Goal: Find contact information: Find contact information

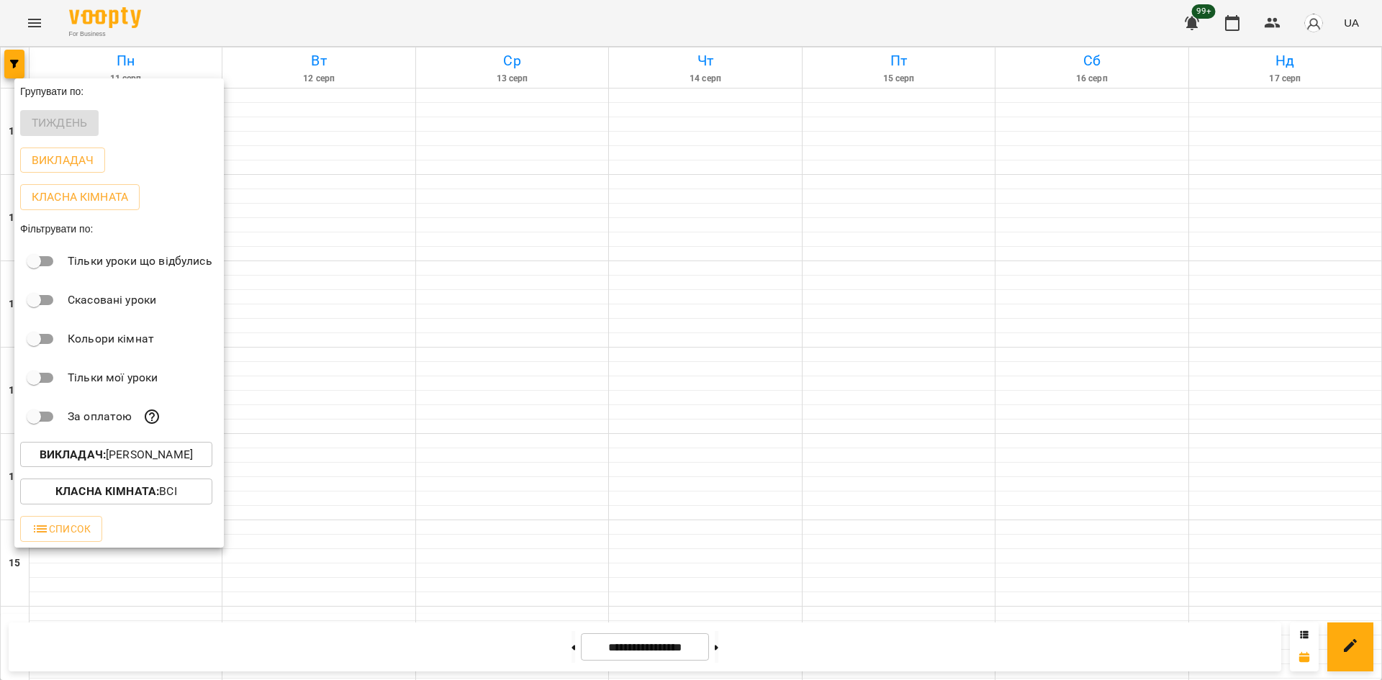
scroll to position [596, 0]
click at [134, 459] on p "Викладач : Юрій Шпак" at bounding box center [116, 454] width 153 height 17
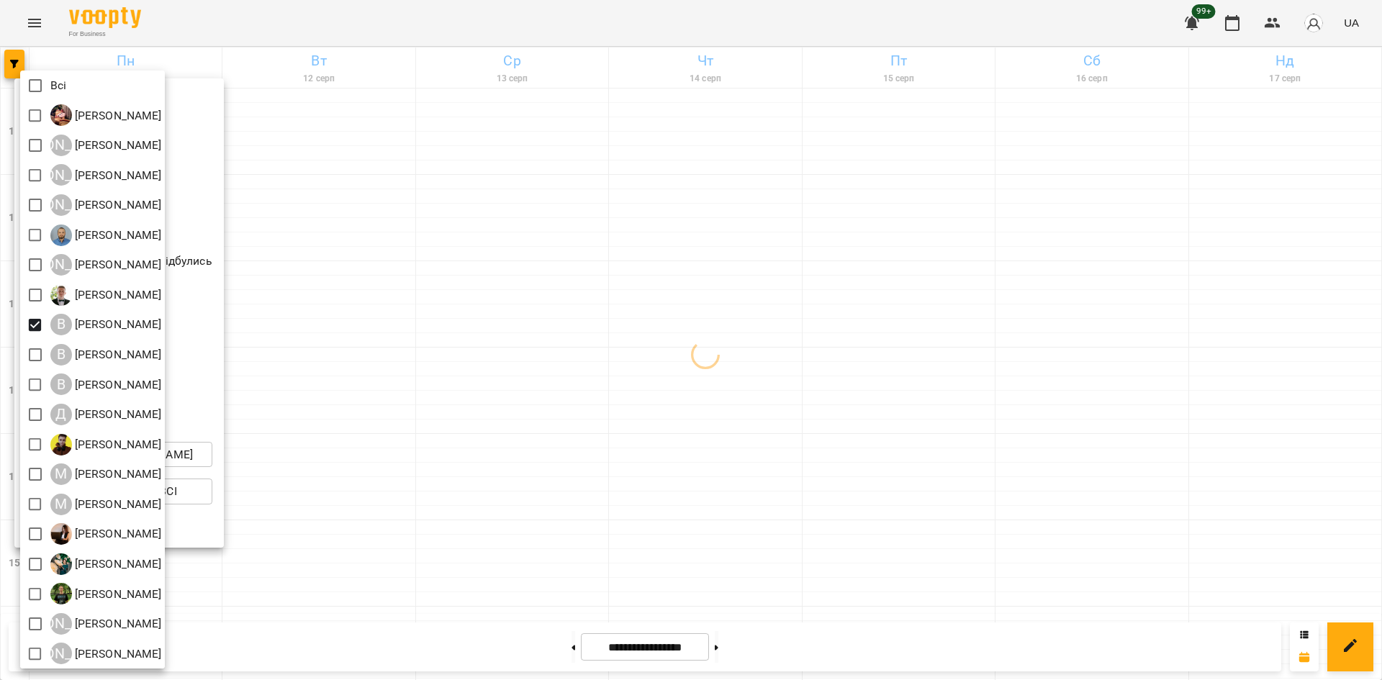
click at [426, 497] on div at bounding box center [691, 340] width 1382 height 680
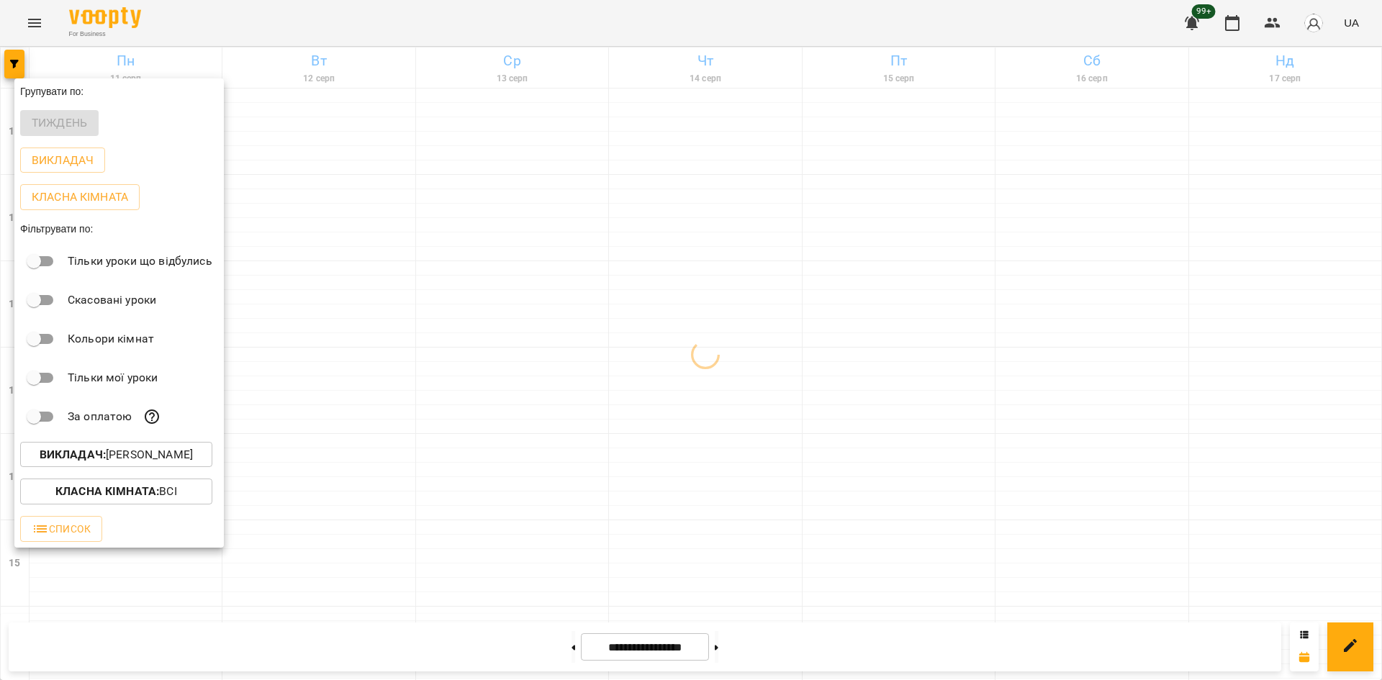
click at [393, 431] on div at bounding box center [691, 340] width 1382 height 680
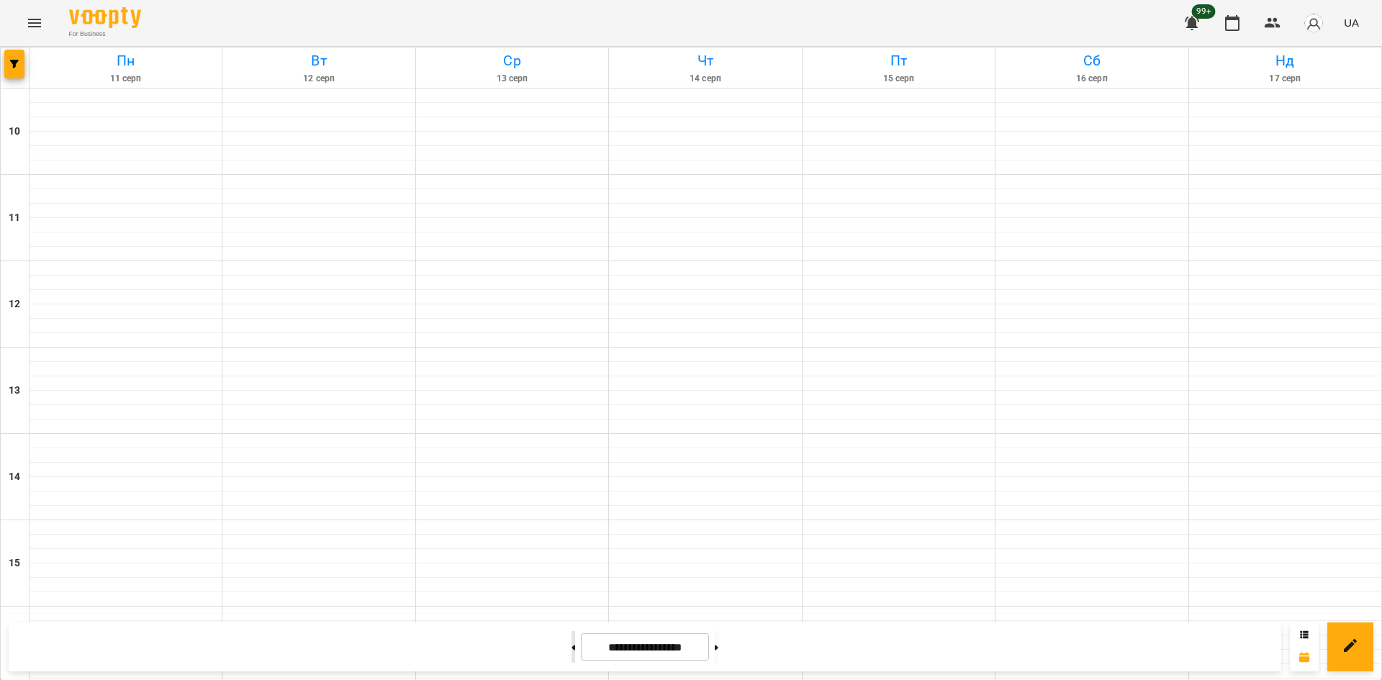
click at [572, 654] on button at bounding box center [574, 647] width 4 height 32
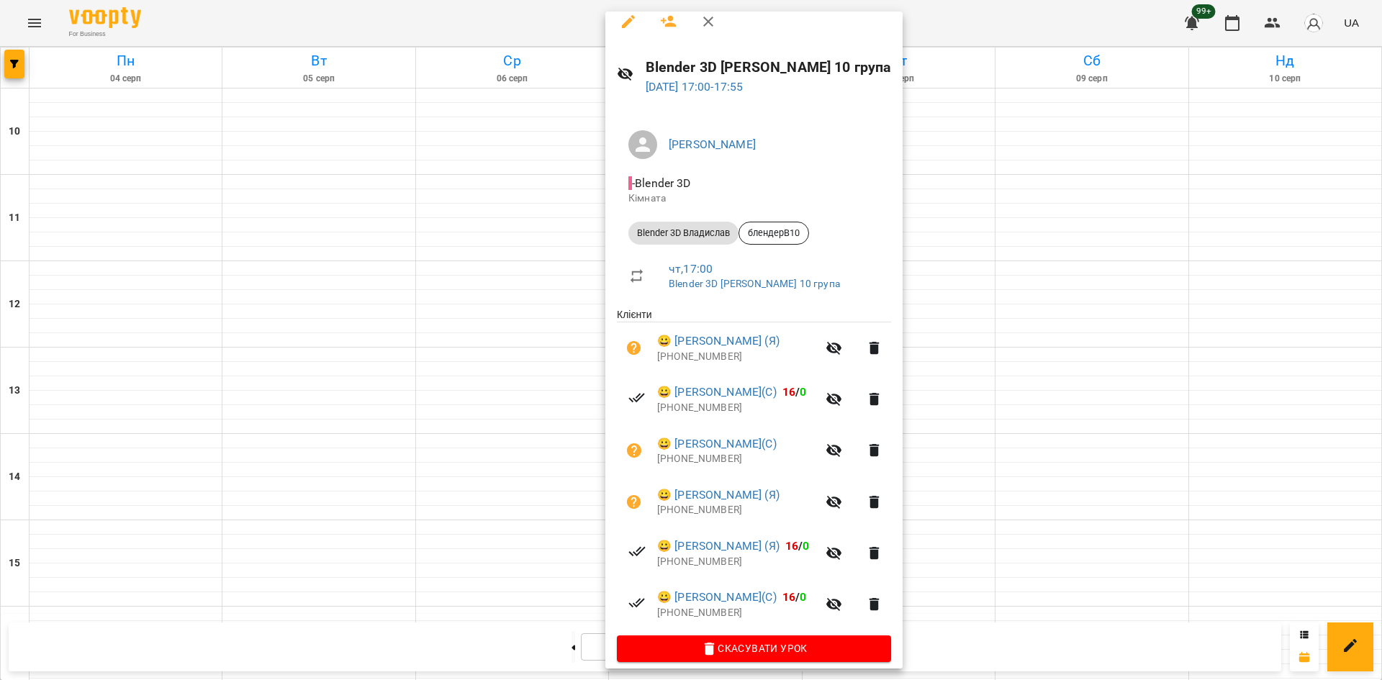
scroll to position [25, 0]
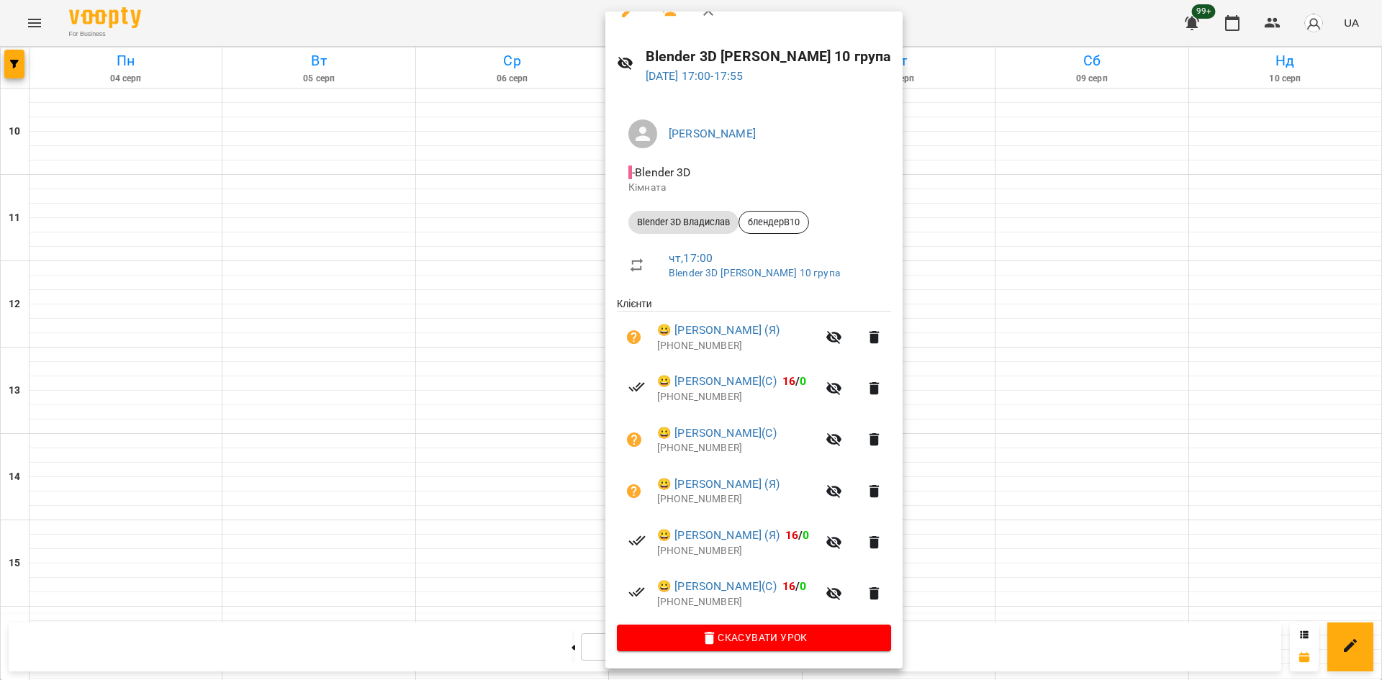
click at [999, 413] on div at bounding box center [691, 340] width 1382 height 680
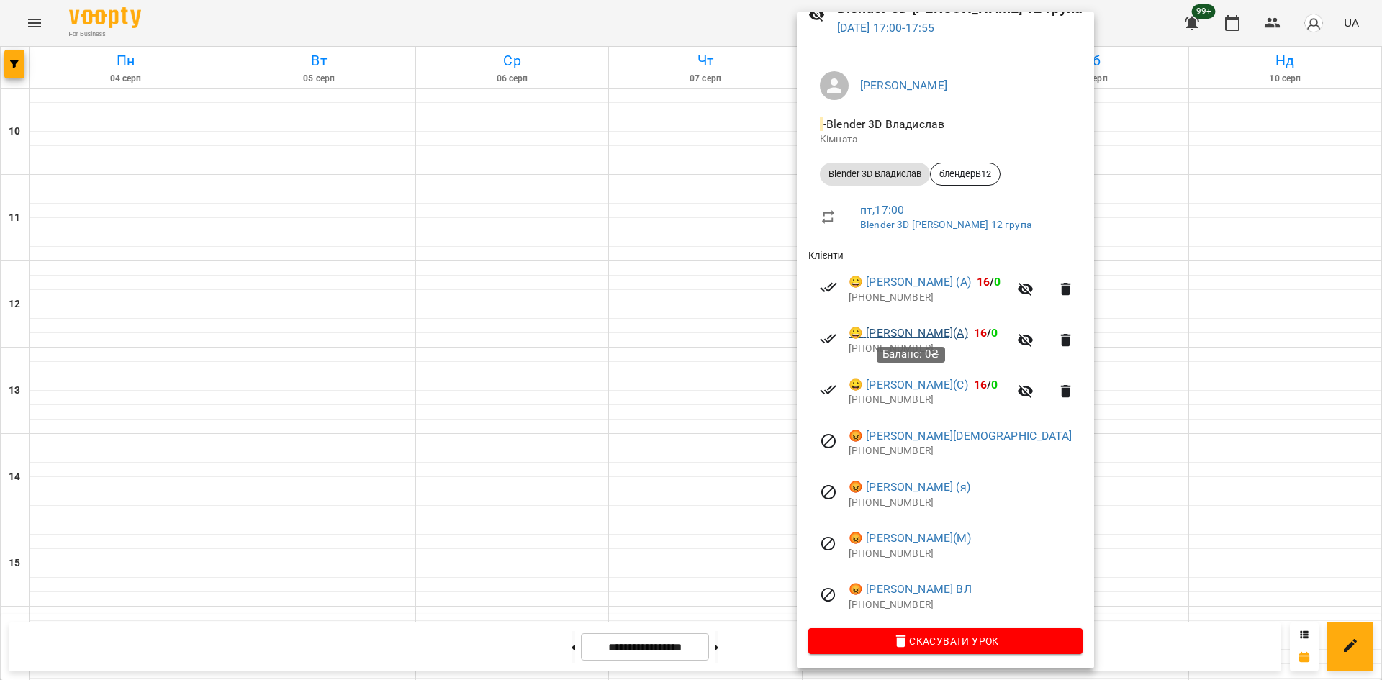
scroll to position [77, 0]
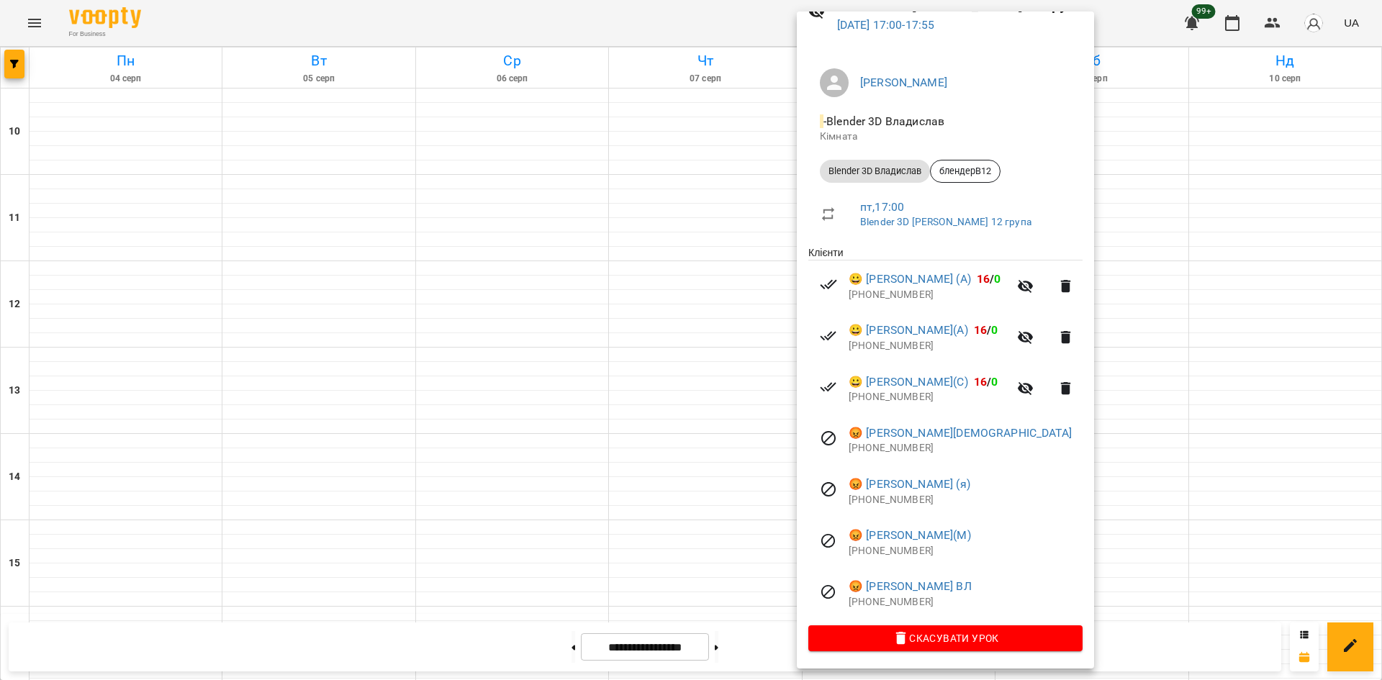
drag, startPoint x: 716, startPoint y: 322, endPoint x: 710, endPoint y: 392, distance: 70.1
click at [716, 322] on div at bounding box center [691, 340] width 1382 height 680
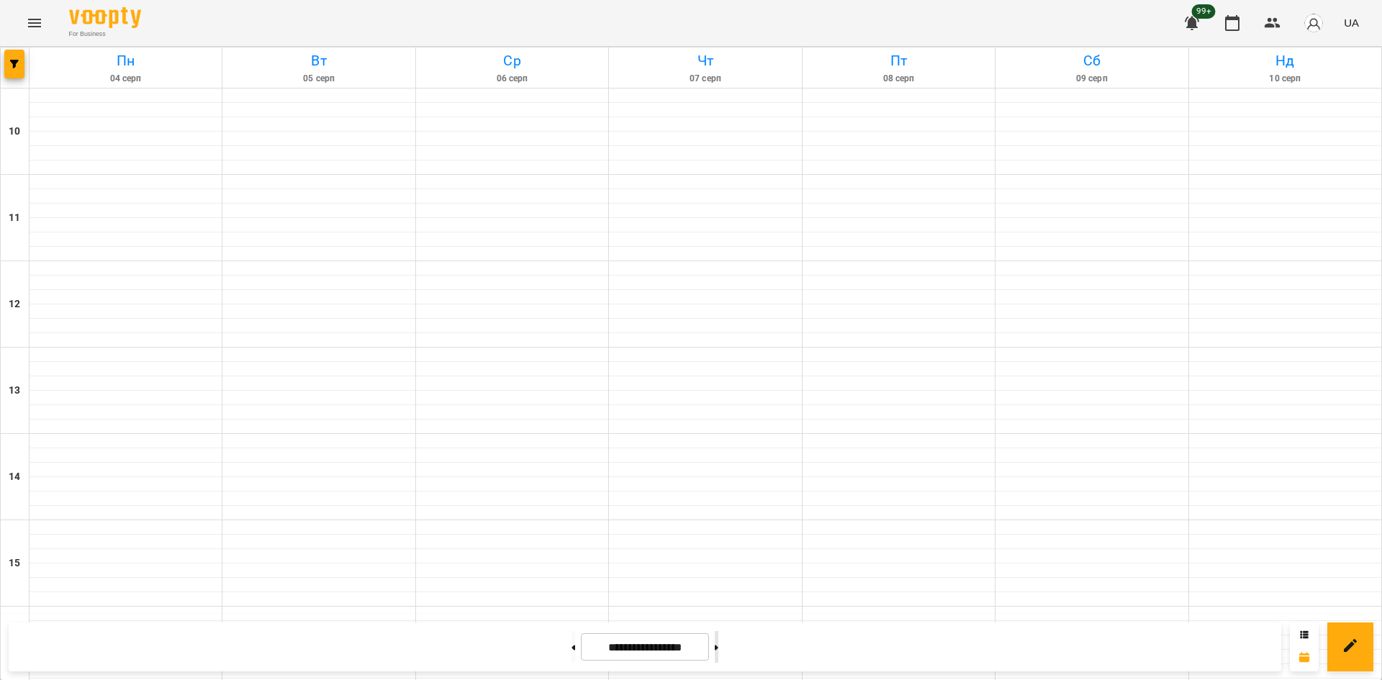
click at [718, 648] on button at bounding box center [717, 647] width 4 height 32
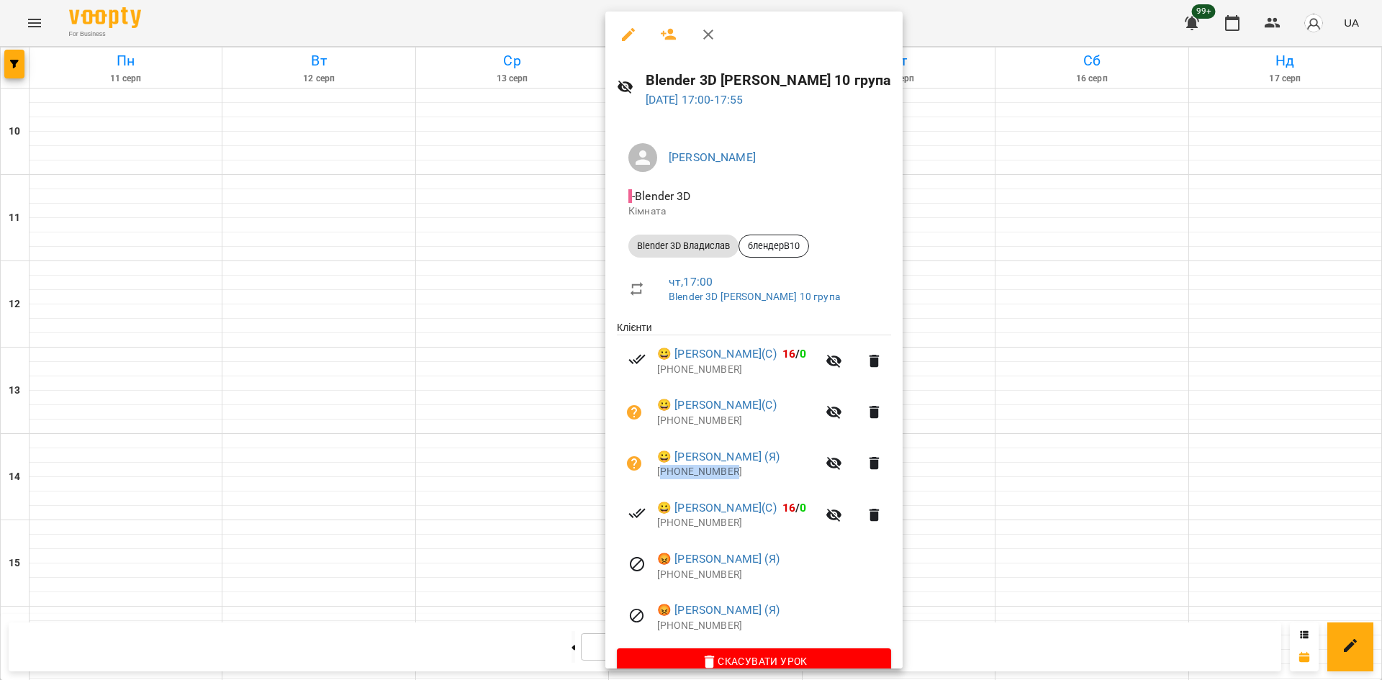
drag, startPoint x: 708, startPoint y: 474, endPoint x: 664, endPoint y: 478, distance: 43.3
click at [664, 478] on p "+380982259498" at bounding box center [737, 472] width 160 height 14
copy p "380982259498"
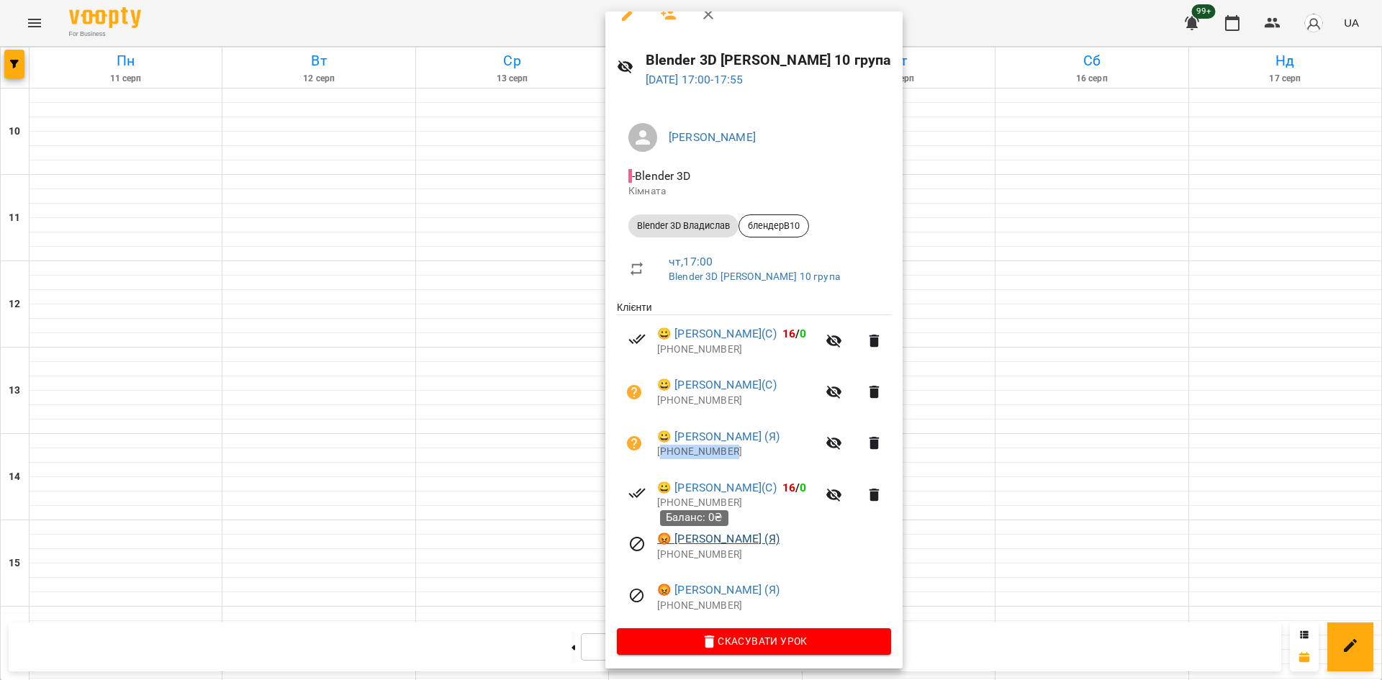
scroll to position [25, 0]
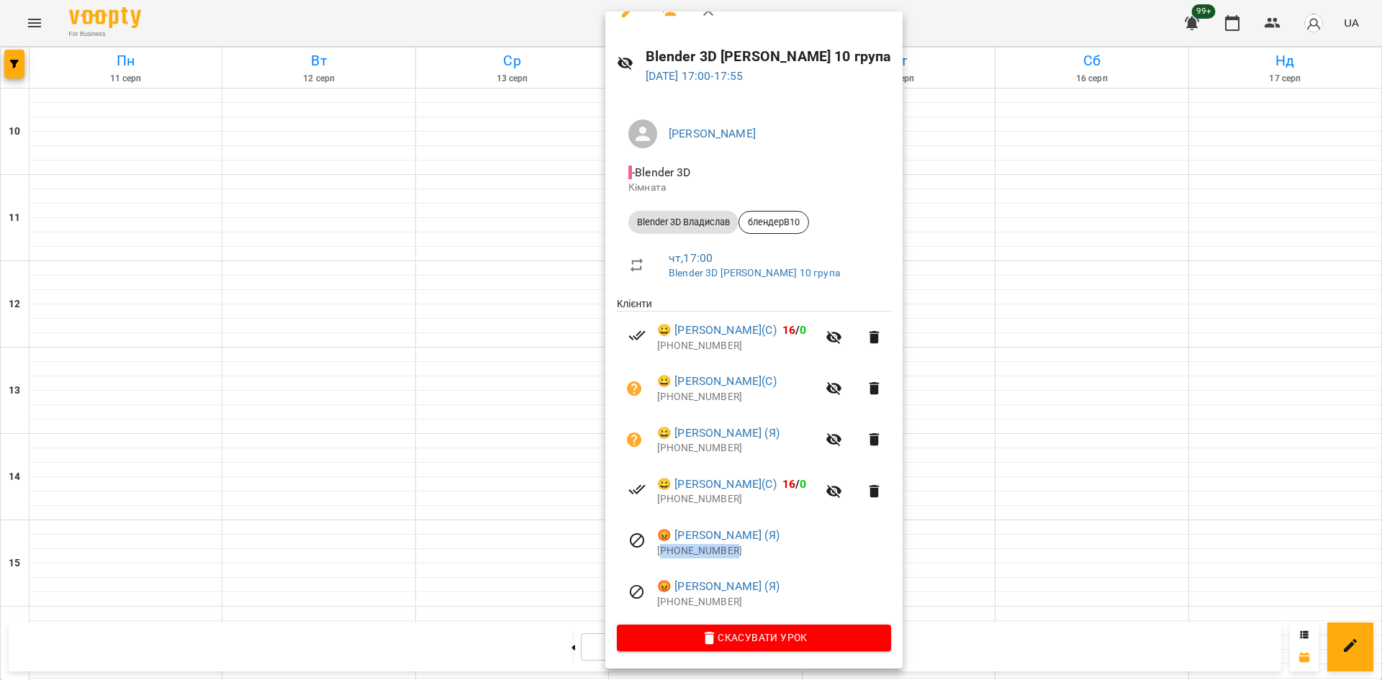
drag, startPoint x: 718, startPoint y: 546, endPoint x: 664, endPoint y: 556, distance: 54.1
click at [664, 556] on p "+380987763537" at bounding box center [774, 551] width 234 height 14
copy p "380987763537"
drag, startPoint x: 742, startPoint y: 600, endPoint x: 664, endPoint y: 608, distance: 78.9
click at [664, 608] on p "+353852864480" at bounding box center [774, 602] width 234 height 14
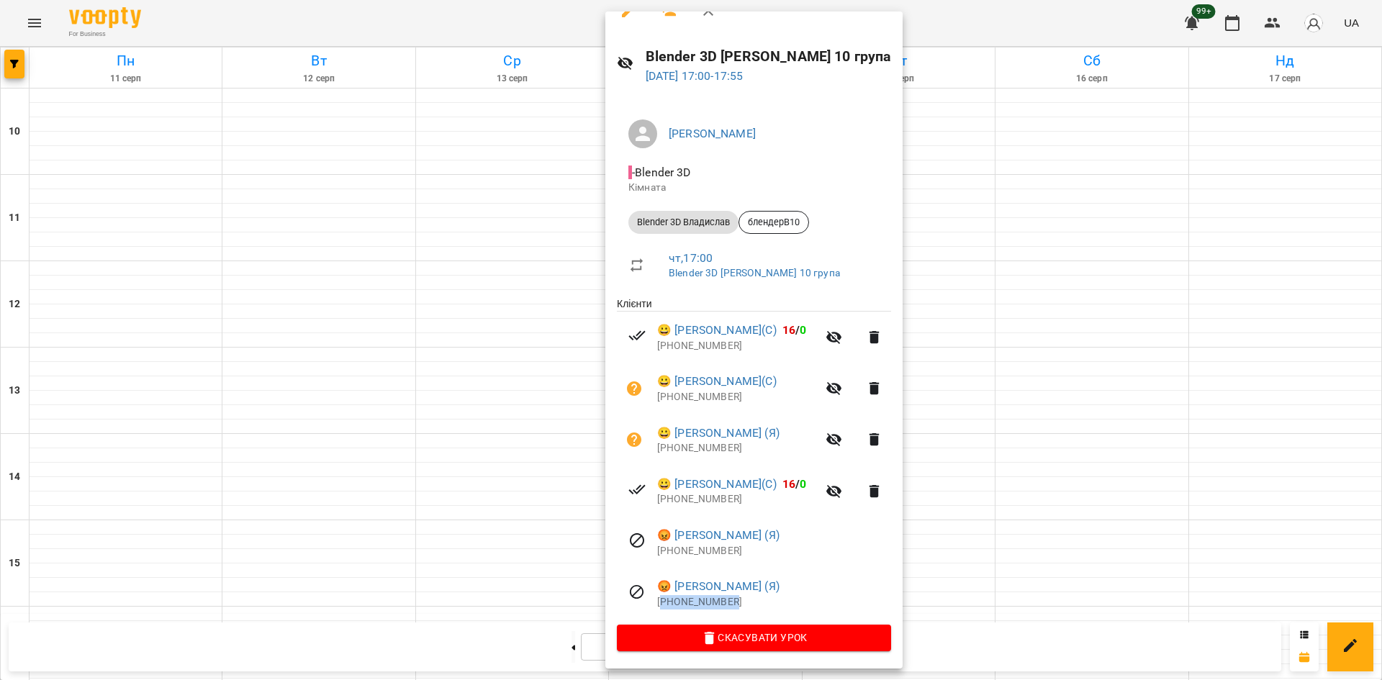
copy p "353852864480"
drag, startPoint x: 1119, startPoint y: 407, endPoint x: 1058, endPoint y: 387, distance: 64.6
click at [1117, 406] on div at bounding box center [691, 340] width 1382 height 680
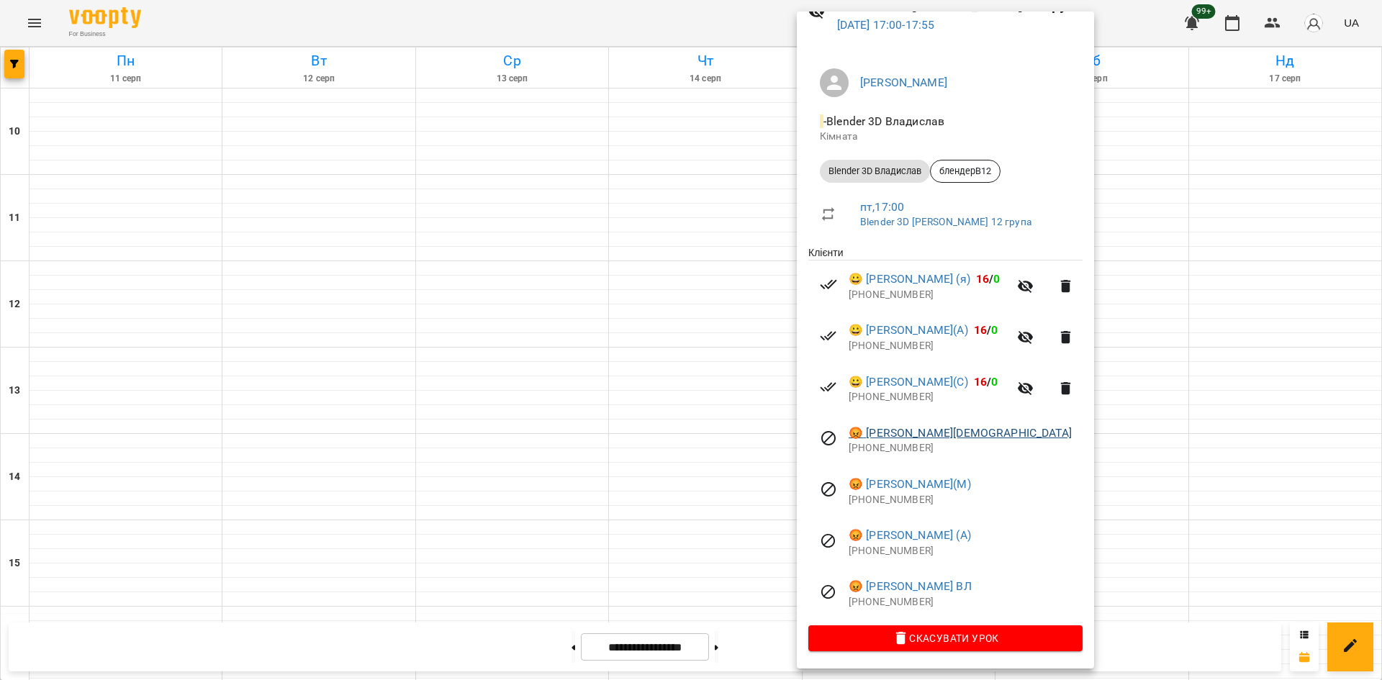
scroll to position [77, 0]
click at [447, 335] on div at bounding box center [691, 340] width 1382 height 680
